Goal: Information Seeking & Learning: Find specific fact

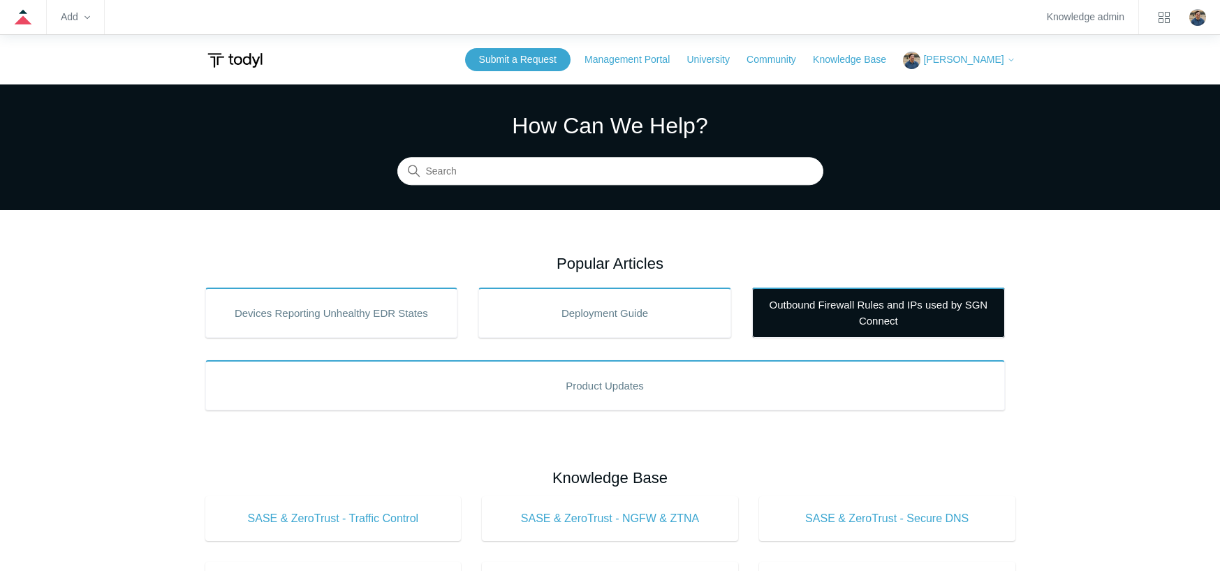
click at [824, 305] on link "Outbound Firewall Rules and IPs used by SGN Connect" at bounding box center [878, 313] width 253 height 50
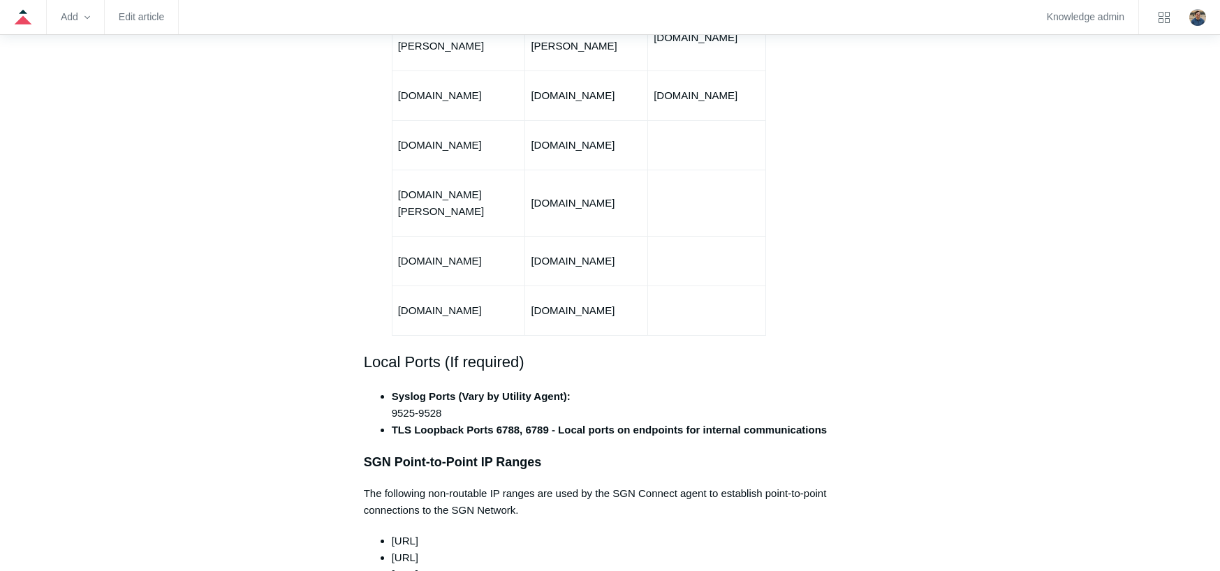
scroll to position [1188, 0]
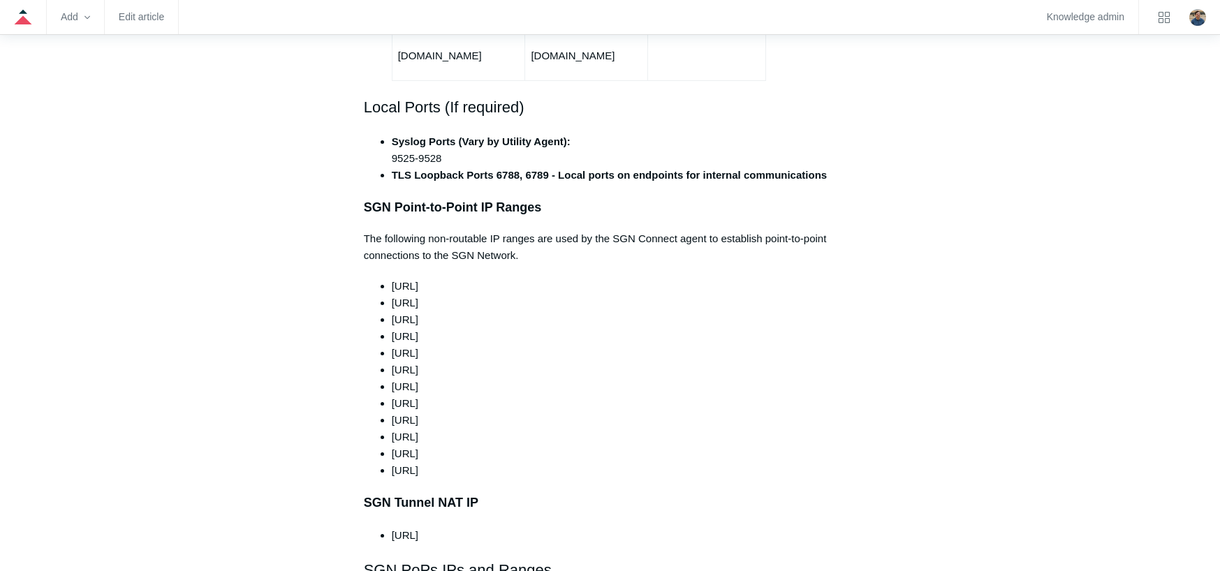
drag, startPoint x: 395, startPoint y: 256, endPoint x: 450, endPoint y: 254, distance: 55.2
click at [418, 280] on span "[URL]" at bounding box center [405, 286] width 27 height 12
drag, startPoint x: 462, startPoint y: 254, endPoint x: 393, endPoint y: 252, distance: 68.5
click at [393, 278] on li "[URL]" at bounding box center [624, 286] width 465 height 17
copy span "[URL]"
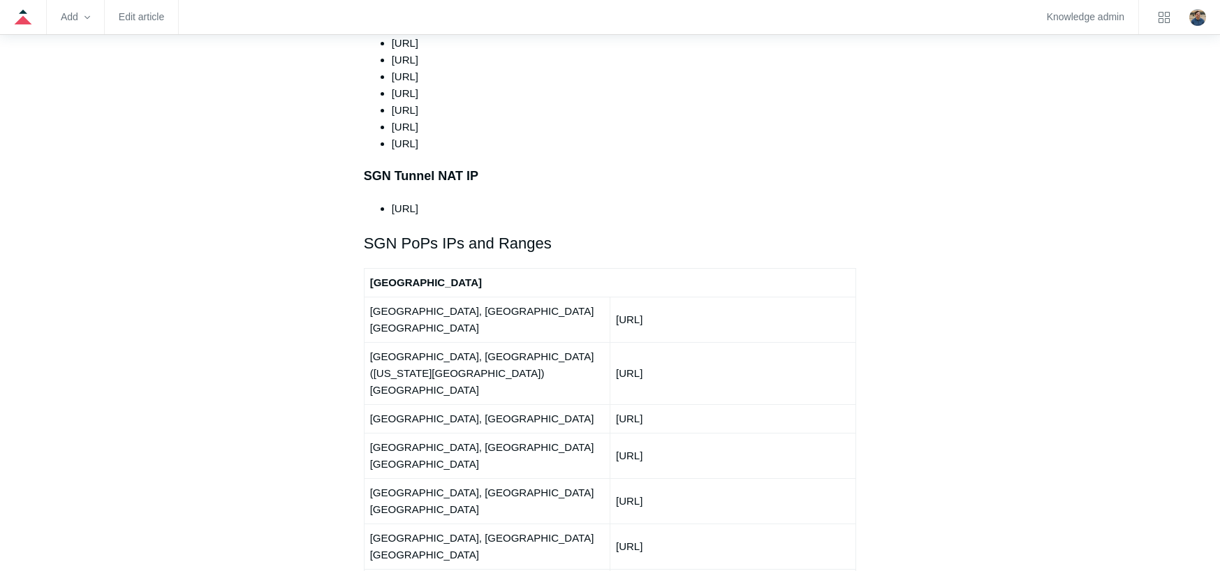
scroll to position [1537, 0]
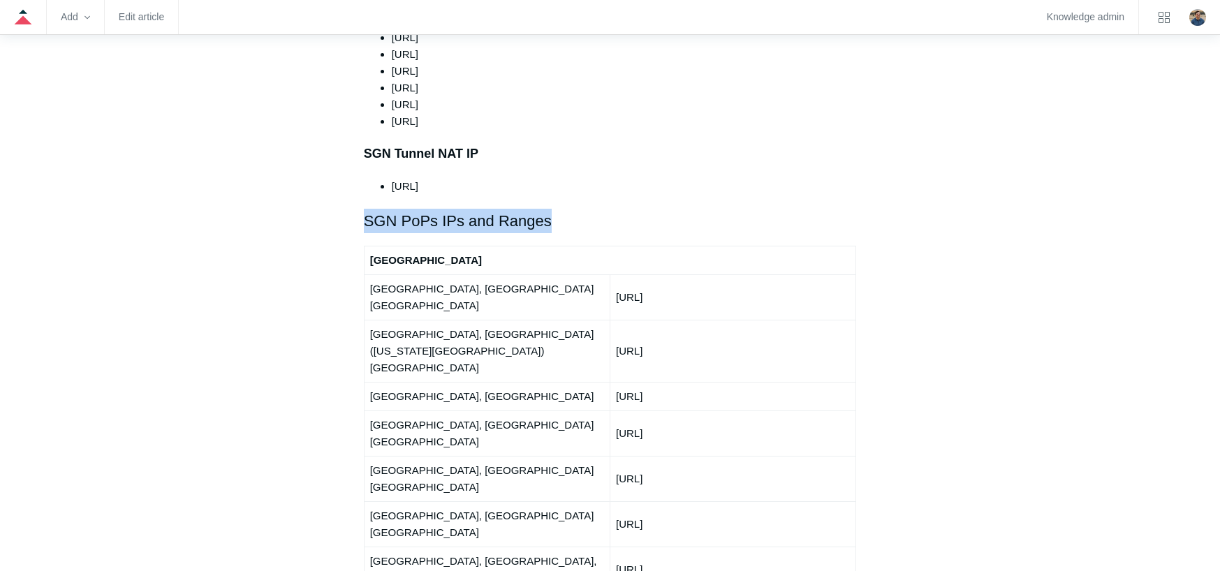
drag, startPoint x: 358, startPoint y: 181, endPoint x: 551, endPoint y: 192, distance: 193.1
click at [551, 192] on article "Outbound Firewall Rules and IPs used by SGN Connect Follow Not yet followed by …" at bounding box center [610, 458] width 535 height 3666
copy h2 "SGN PoPs IPs and Ranges"
